Goal: Navigation & Orientation: Find specific page/section

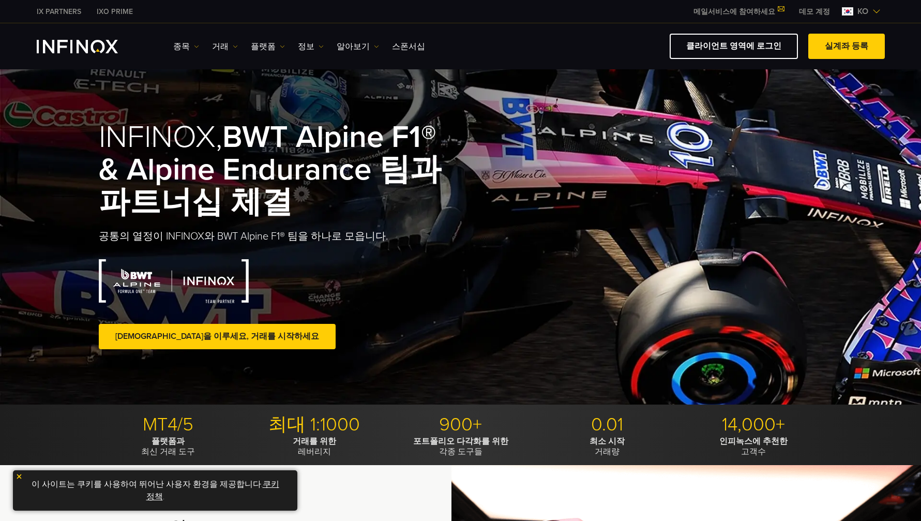
click at [876, 12] on img at bounding box center [876, 11] width 8 height 8
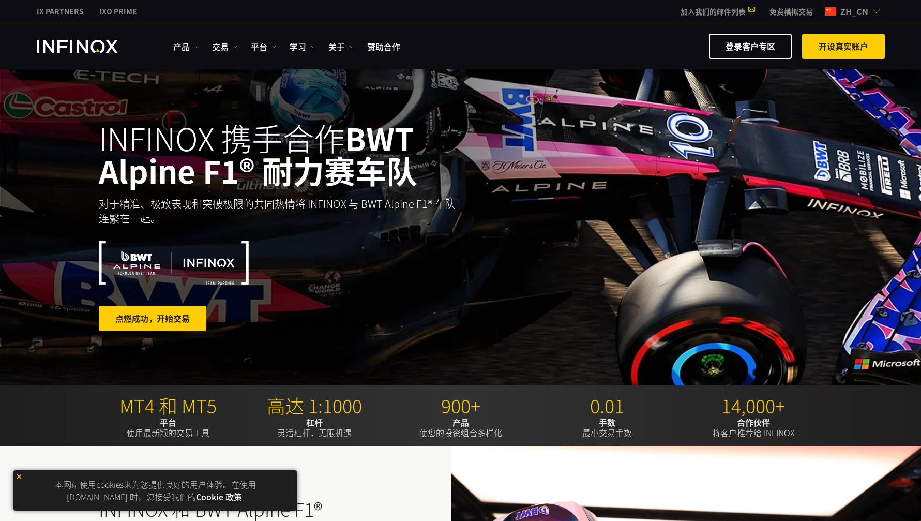
scroll to position [333, 0]
click at [341, 46] on link "关于" at bounding box center [341, 46] width 26 height 12
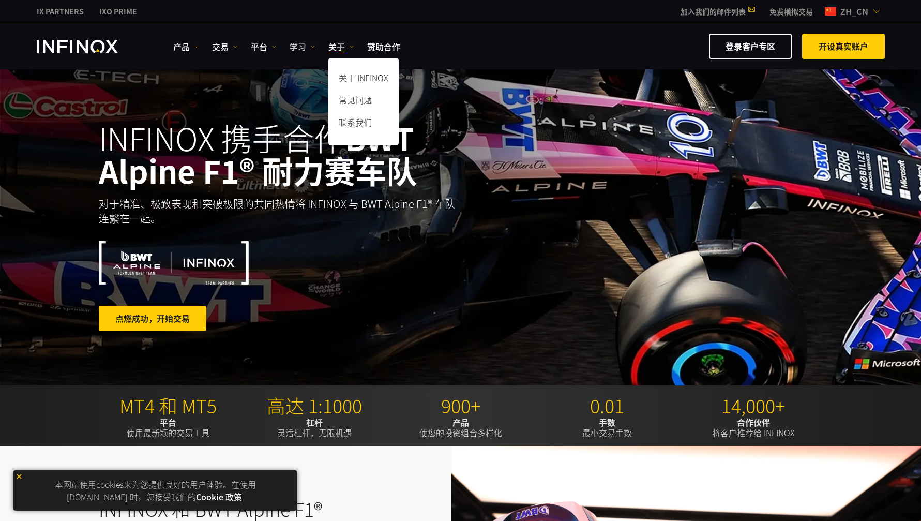
click at [298, 47] on link "学习" at bounding box center [303, 46] width 26 height 12
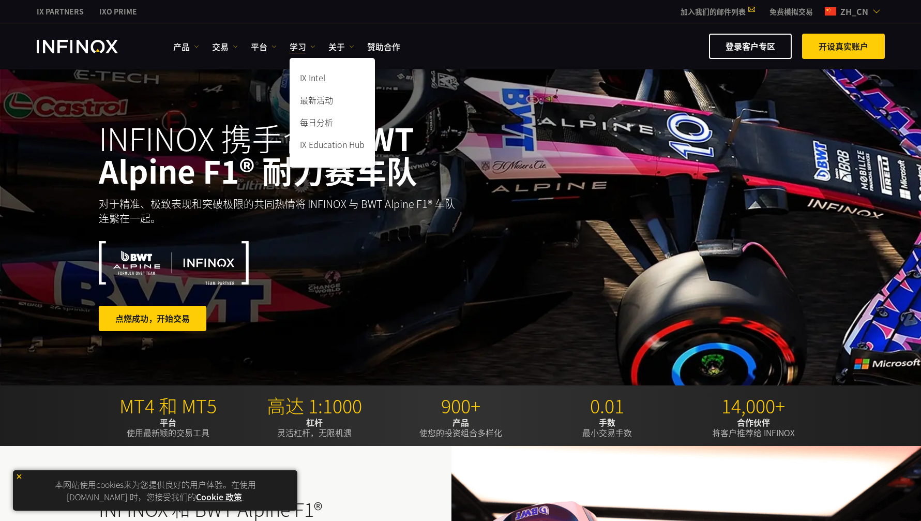
click at [212, 37] on div "产品 产品 产品信息 交易 账户" at bounding box center [529, 46] width 712 height 25
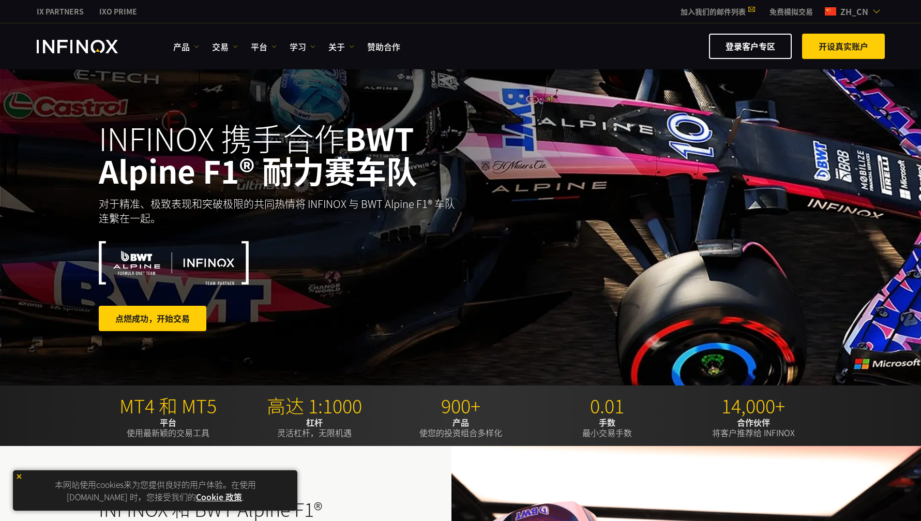
click at [253, 38] on div "产品 产品 产品信息 交易 账户" at bounding box center [529, 46] width 712 height 25
click at [262, 46] on link "平台" at bounding box center [264, 46] width 26 height 12
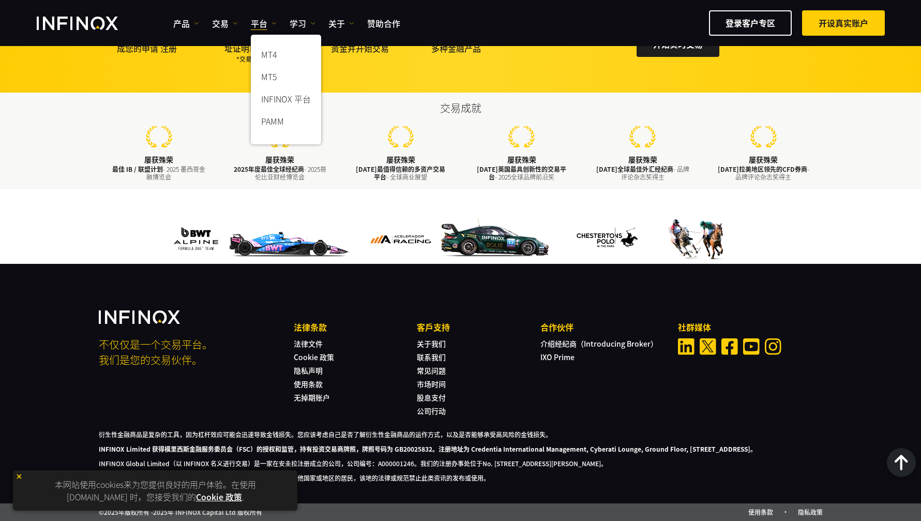
scroll to position [1602, 0]
click at [710, 401] on div "不仅仅是一个交易平台。 我们是您的交易伙伴。 法律条款 法律文件 Cookie 政策 隐私声明 使用条款" at bounding box center [461, 362] width 724 height 104
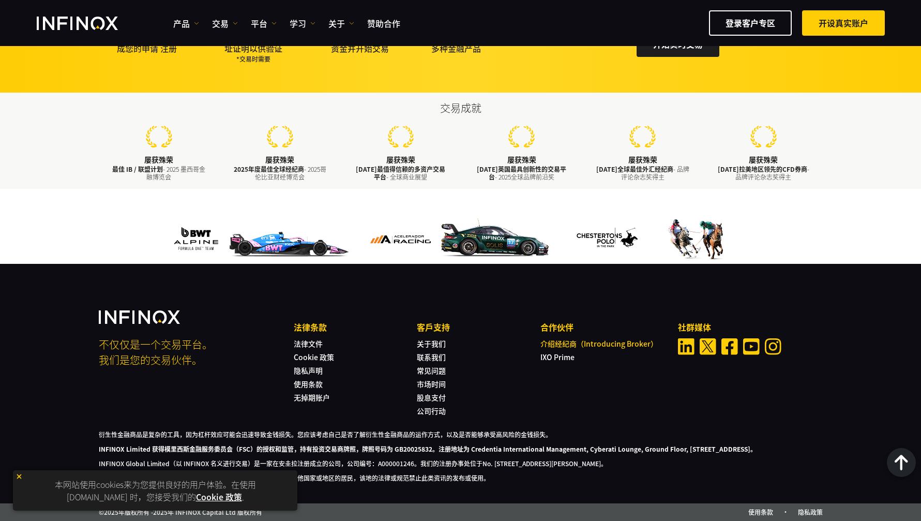
click at [599, 338] on link "介绍经纪商（Introducing Broker）" at bounding box center [598, 343] width 117 height 10
click at [555, 353] on div "法律条款 法律文件 Cookie 政策 隐私声明 使用条款 无掉期账户 客戶支持" at bounding box center [479, 368] width 370 height 94
click at [557, 352] on link "IXO Prime" at bounding box center [557, 357] width 34 height 10
click at [548, 2] on div "产品 产品 产品信息 交易" at bounding box center [460, 23] width 921 height 46
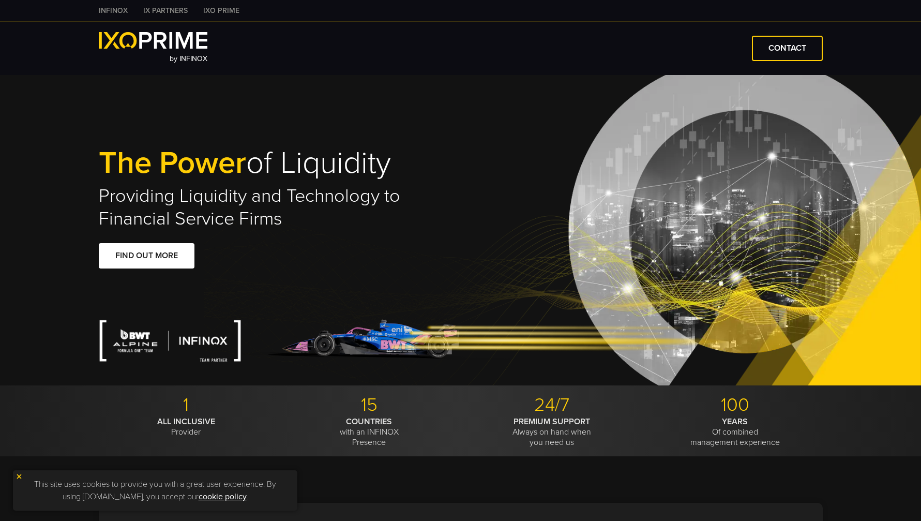
type input "***"
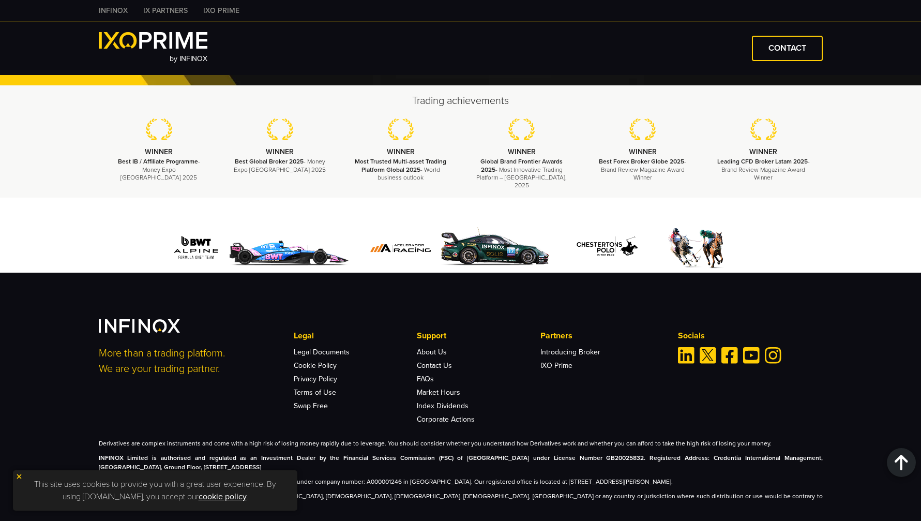
scroll to position [2366, 0]
